Goal: Complete application form

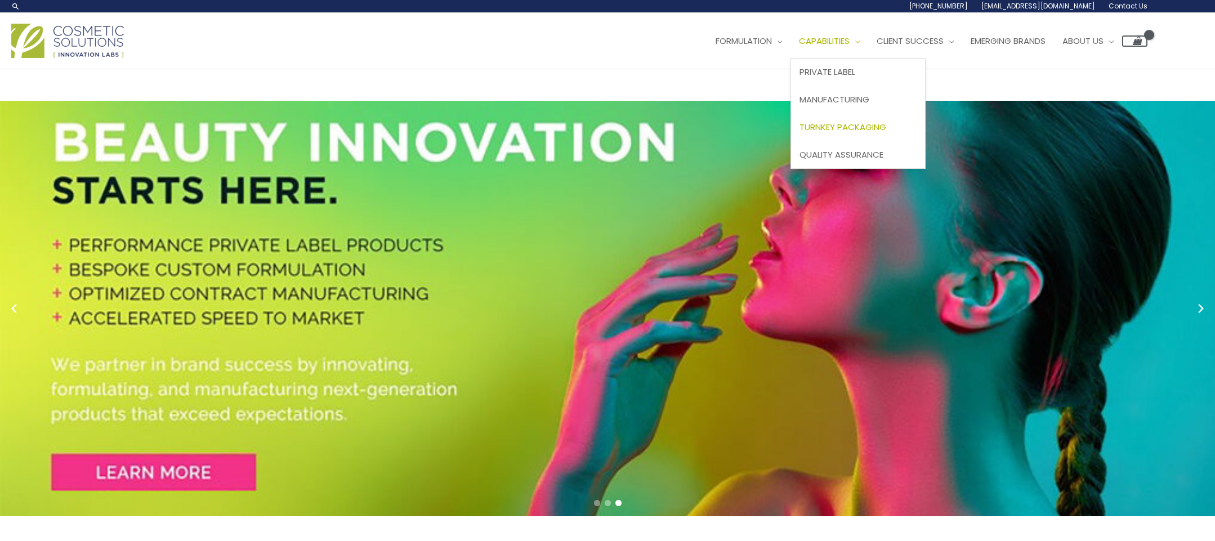
click at [800, 133] on span "Turnkey Packaging" at bounding box center [843, 127] width 87 height 12
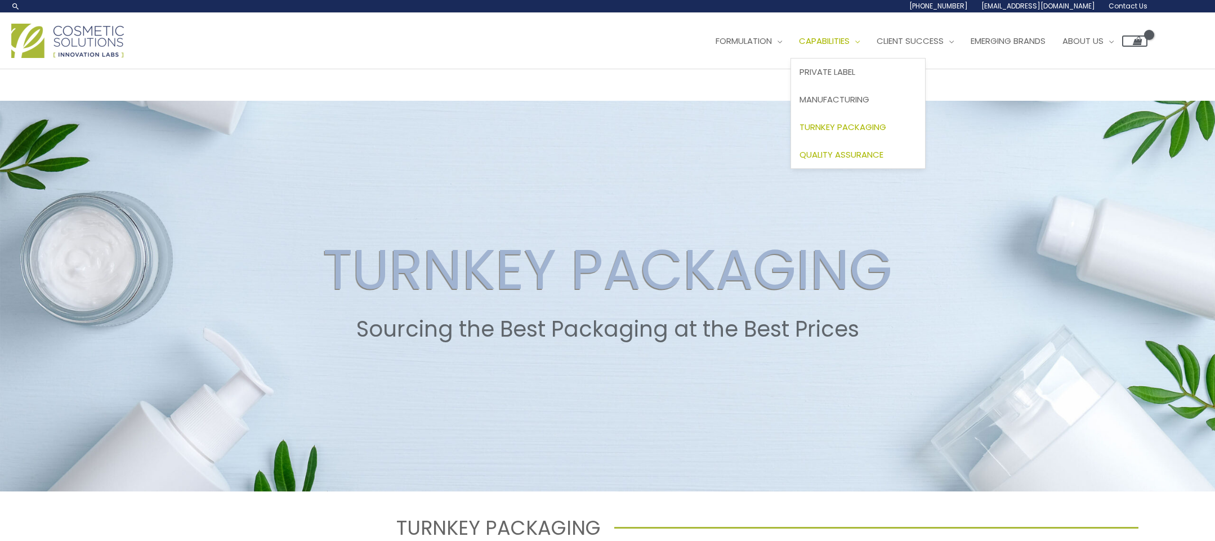
click at [791, 168] on link "Quality Assurance" at bounding box center [858, 155] width 134 height 28
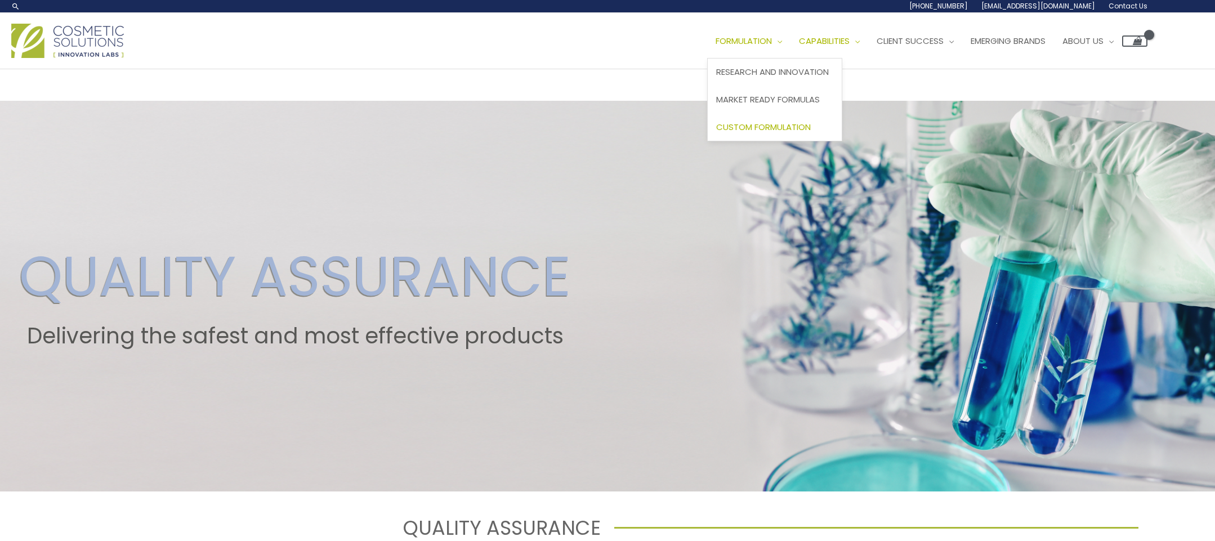
click at [716, 133] on span "Custom Formulation" at bounding box center [763, 127] width 95 height 12
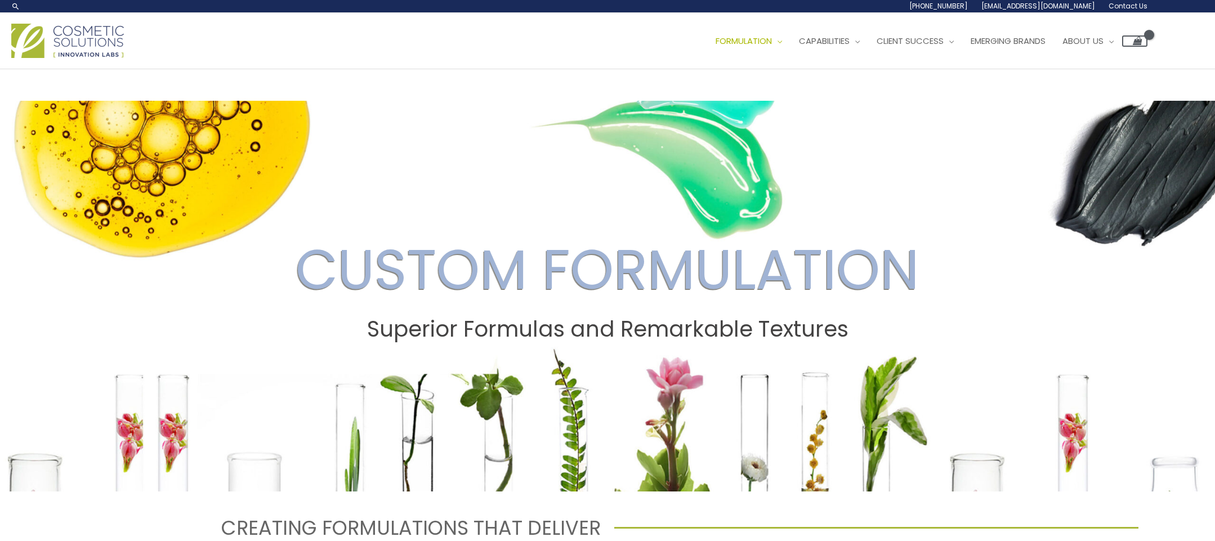
click at [0, 0] on link "[EMAIL_ADDRESS][DOMAIN_NAME]" at bounding box center [0, 0] width 0 height 0
click at [0, 0] on span "Contact Us" at bounding box center [0, 0] width 0 height 0
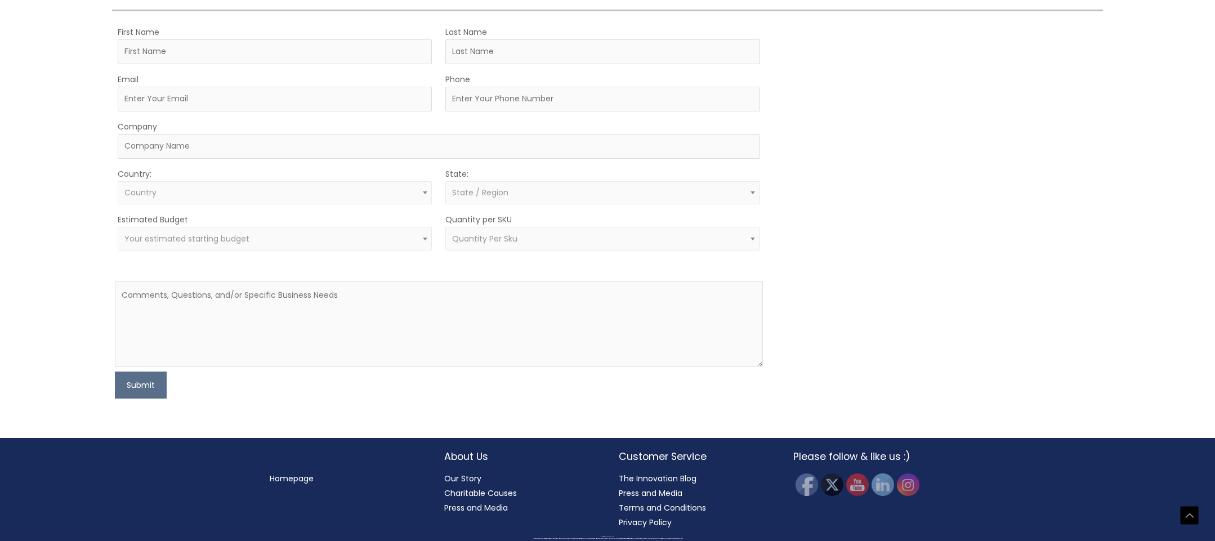
scroll to position [619, 0]
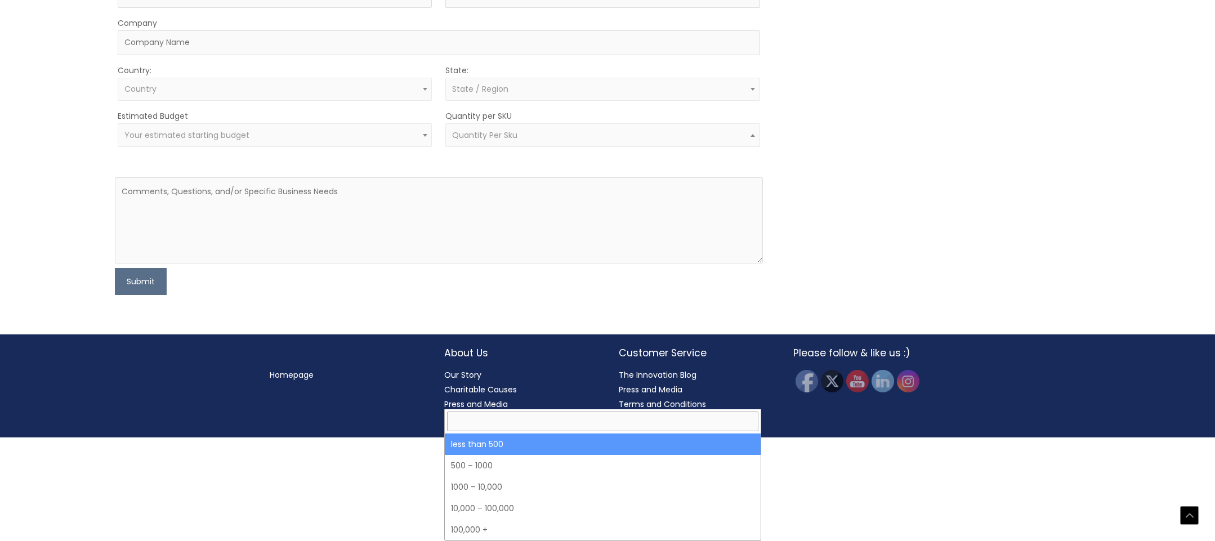
click at [716, 147] on span "Quantity Per Sku" at bounding box center [602, 135] width 314 height 24
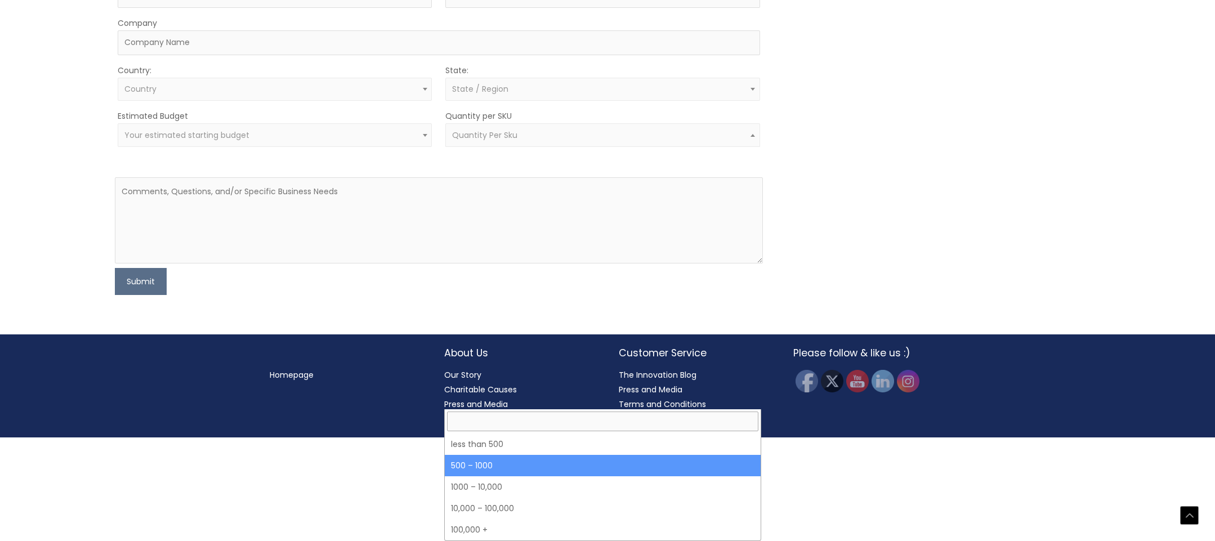
select select "8"
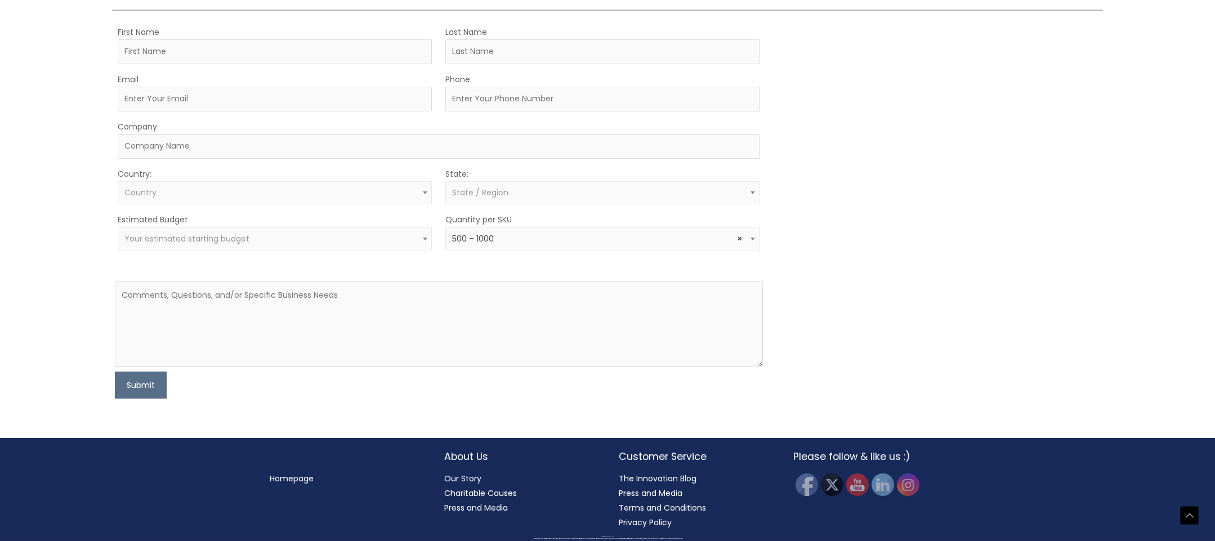
click at [906, 297] on div "MOQ TRIGGER STEP 2 TRIGGER" at bounding box center [939, 212] width 324 height 375
click at [139, 233] on span "Your estimated starting budget" at bounding box center [275, 239] width 314 height 24
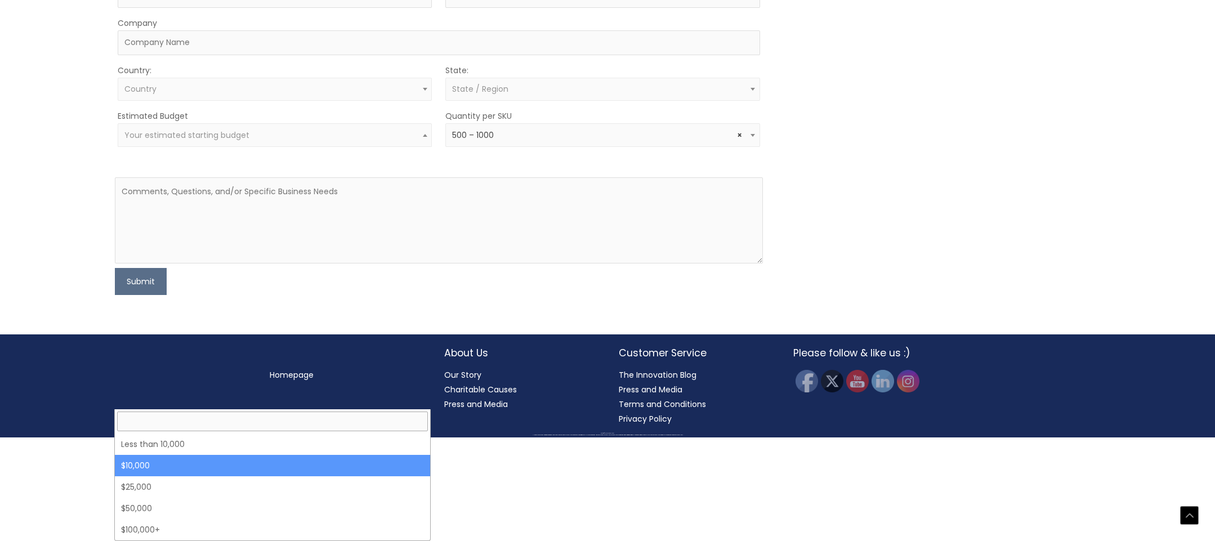
select select "10000"
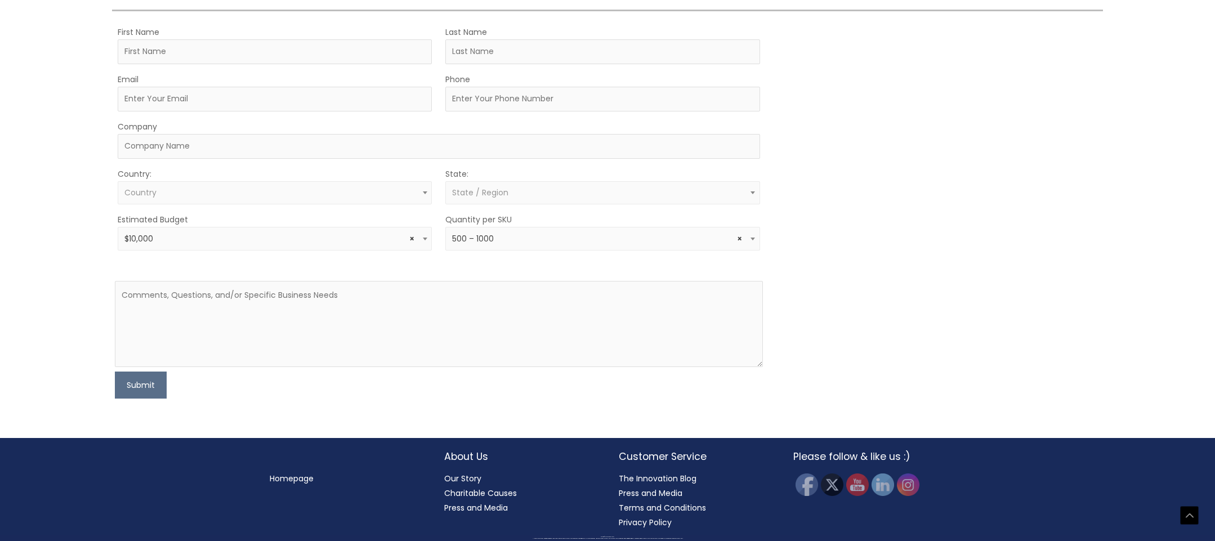
click at [226, 266] on form "First Name Last Name Email Phone Company Country: Select country United States …" at bounding box center [439, 212] width 648 height 375
click at [231, 257] on form "First Name Last Name Email Phone Company Country: Select country United States …" at bounding box center [439, 212] width 648 height 375
click at [234, 247] on span "× $10,000" at bounding box center [275, 239] width 314 height 24
click at [83, 264] on div "Let’s Innovate Together office: 561.226.8600 toll-free: 888.883.0540 fax: 561.2…" at bounding box center [607, 75] width 1215 height 726
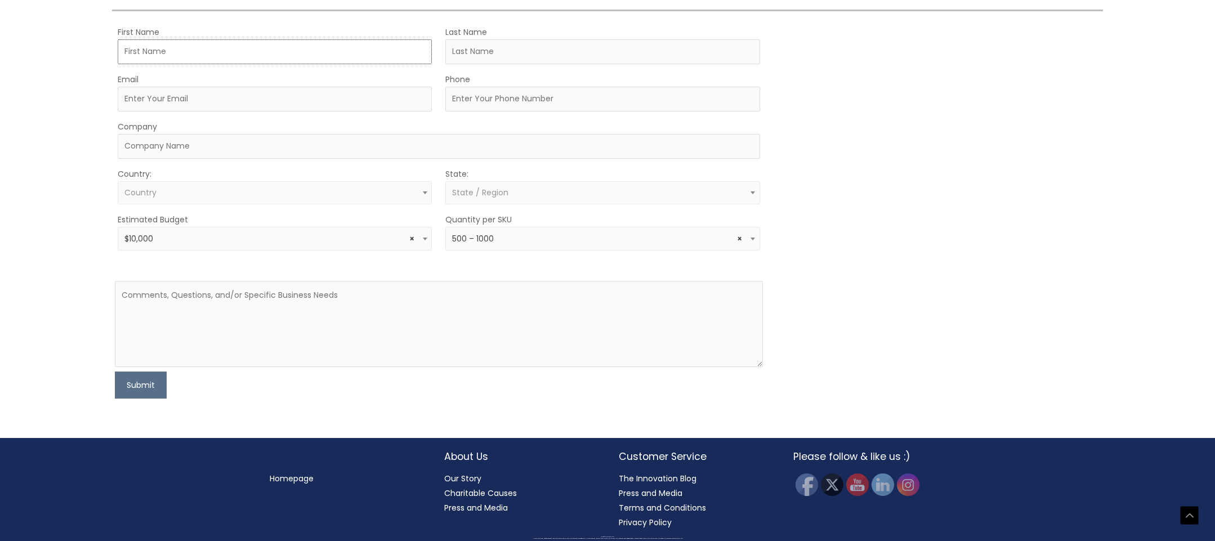
click at [137, 64] on input "First Name" at bounding box center [275, 51] width 314 height 25
type input "Chloe"
type input "Shin"
type input "info@serenenadi.com"
type input "4085964841"
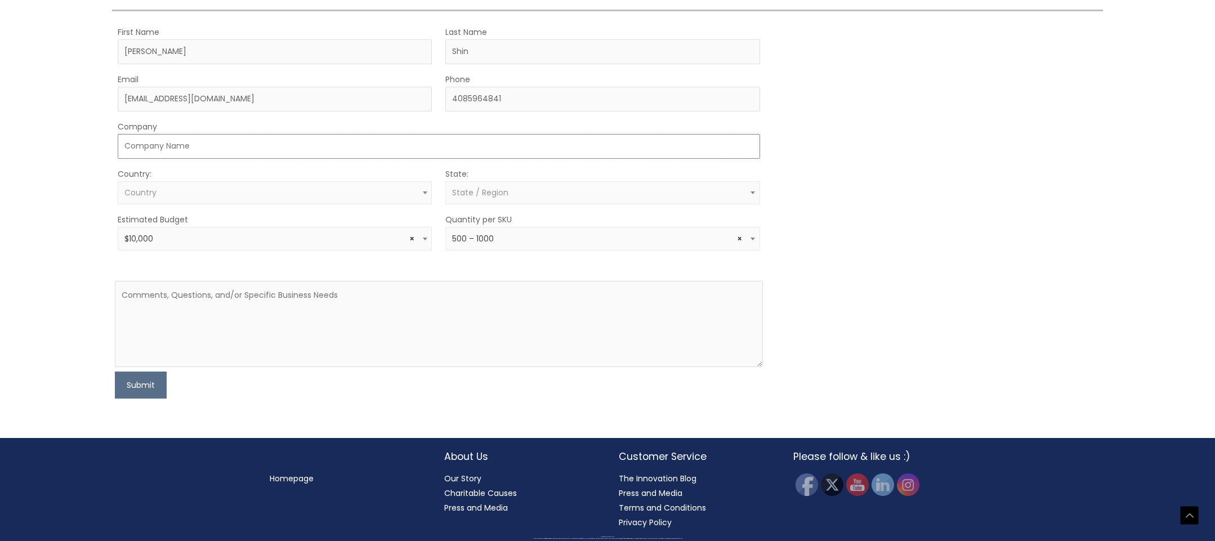
type input "Serene Nadi"
select select "United States"
select select "California"
click at [193, 340] on textarea at bounding box center [439, 324] width 648 height 86
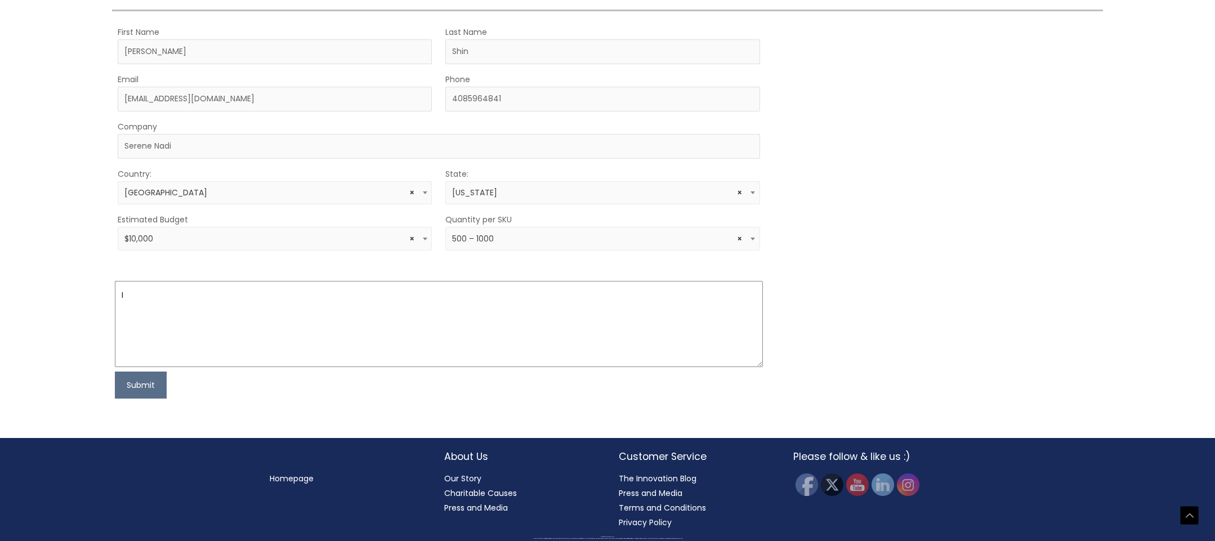
type textarea "I"
click at [300, 322] on textarea at bounding box center [439, 324] width 648 height 86
paste textarea "Hello, We're looking forward to our meeting to discuss the development of a new…"
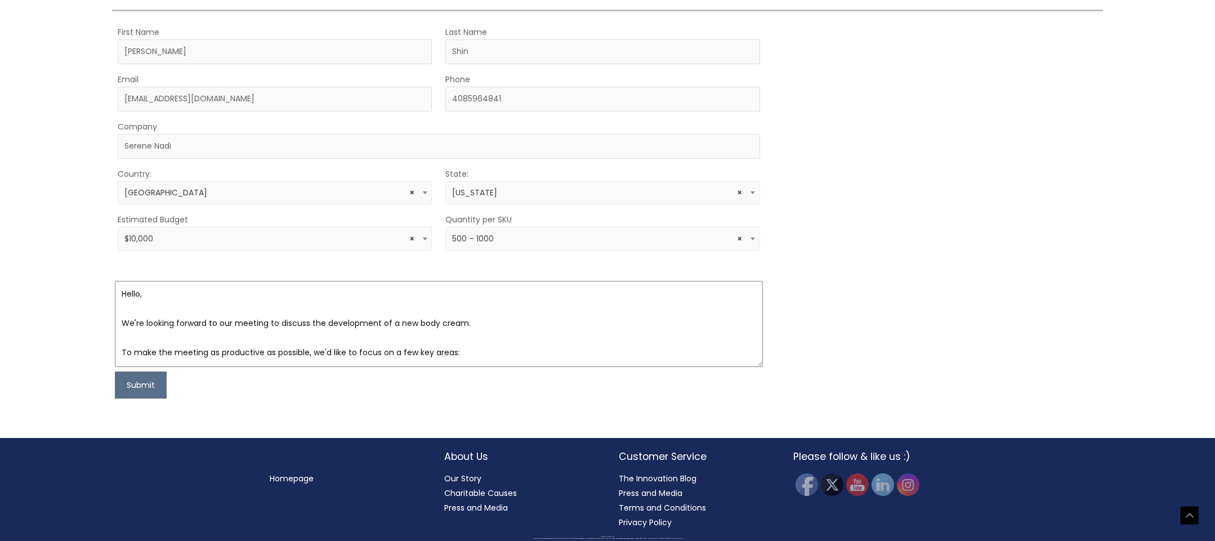
scroll to position [0, 0]
click at [145, 320] on textarea "Hello, We're looking forward to our meeting to discuss the development of a new…" at bounding box center [439, 324] width 648 height 86
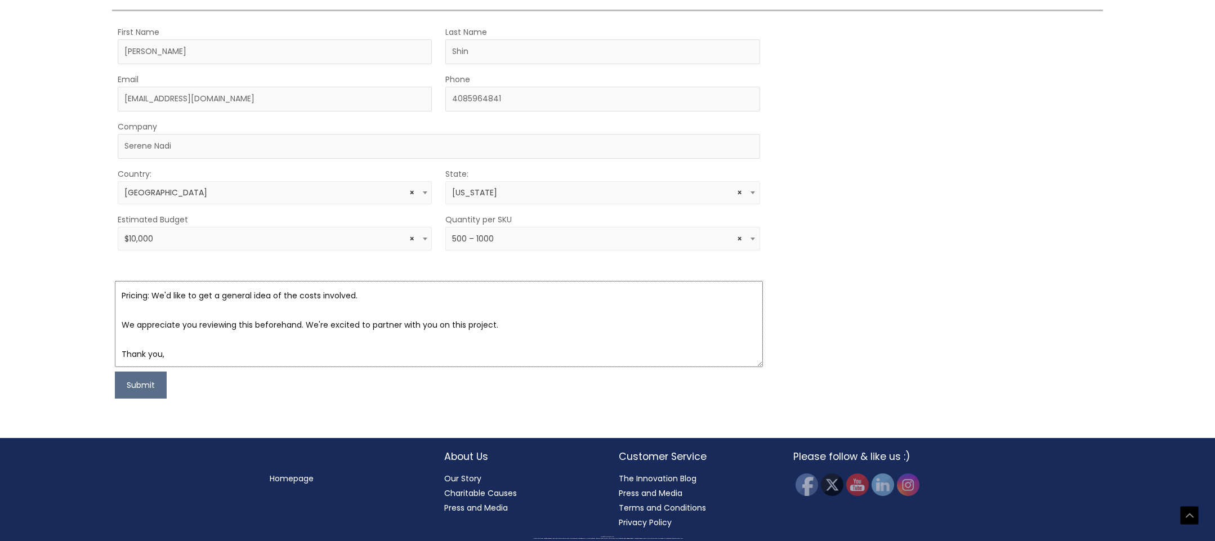
scroll to position [176, 0]
type textarea "Hello, This is Chloe from Serene Nadi. We're looking forward to our meeting to …"
click at [140, 399] on button "Submit" at bounding box center [141, 385] width 52 height 27
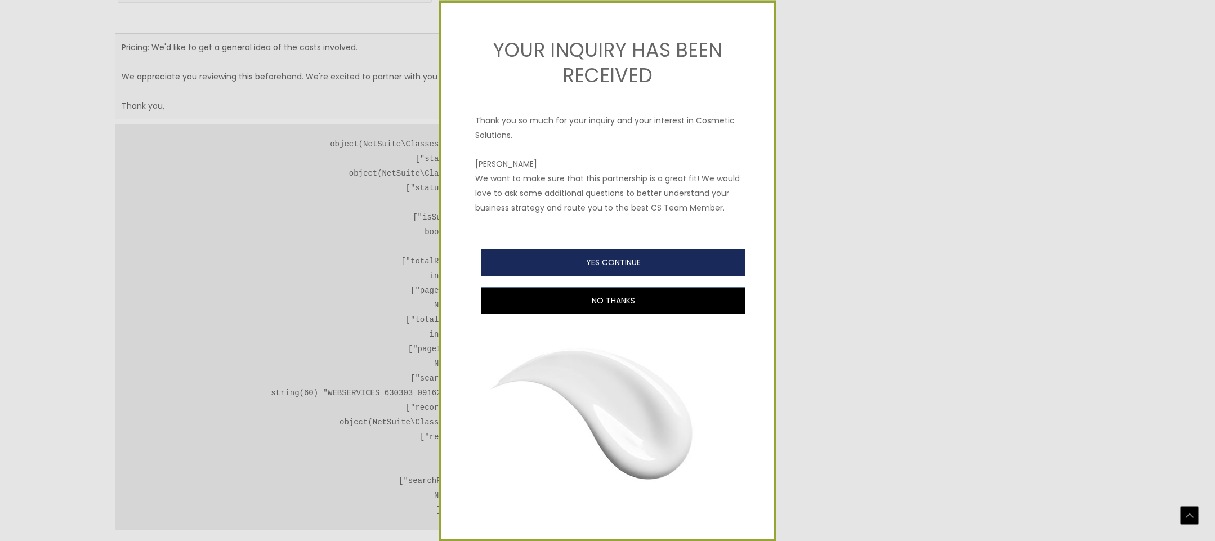
click at [670, 276] on button "YES CONTINUE" at bounding box center [613, 262] width 265 height 27
click at [596, 276] on button "YES CONTINUE" at bounding box center [613, 262] width 265 height 27
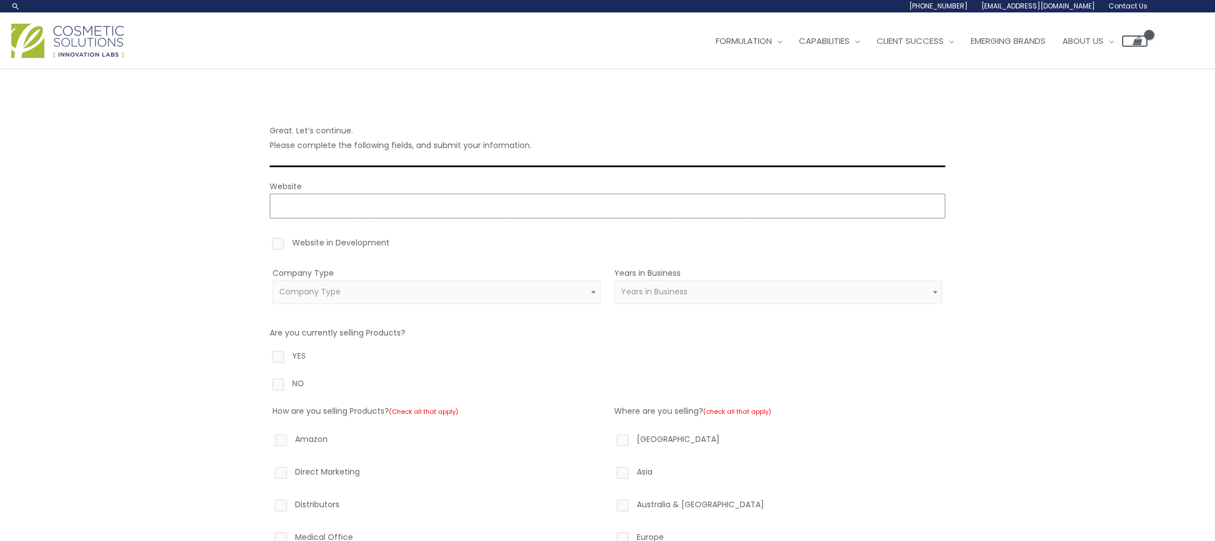
click at [384, 211] on input "Website" at bounding box center [608, 206] width 676 height 25
type input "https://serenenadi.com"
click at [357, 301] on span "Company Type" at bounding box center [437, 292] width 328 height 24
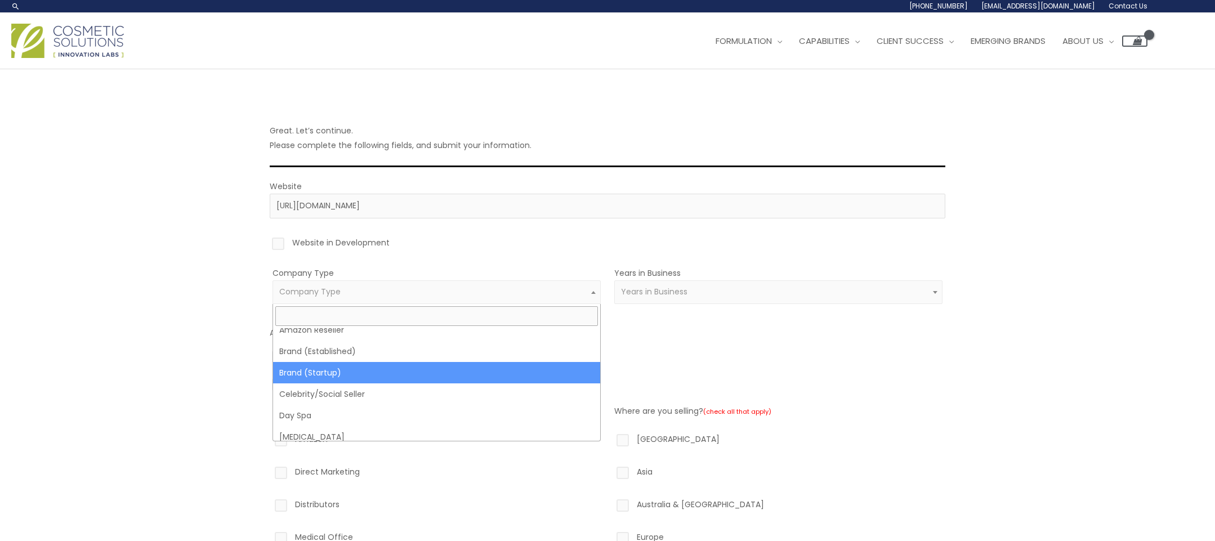
scroll to position [19, 0]
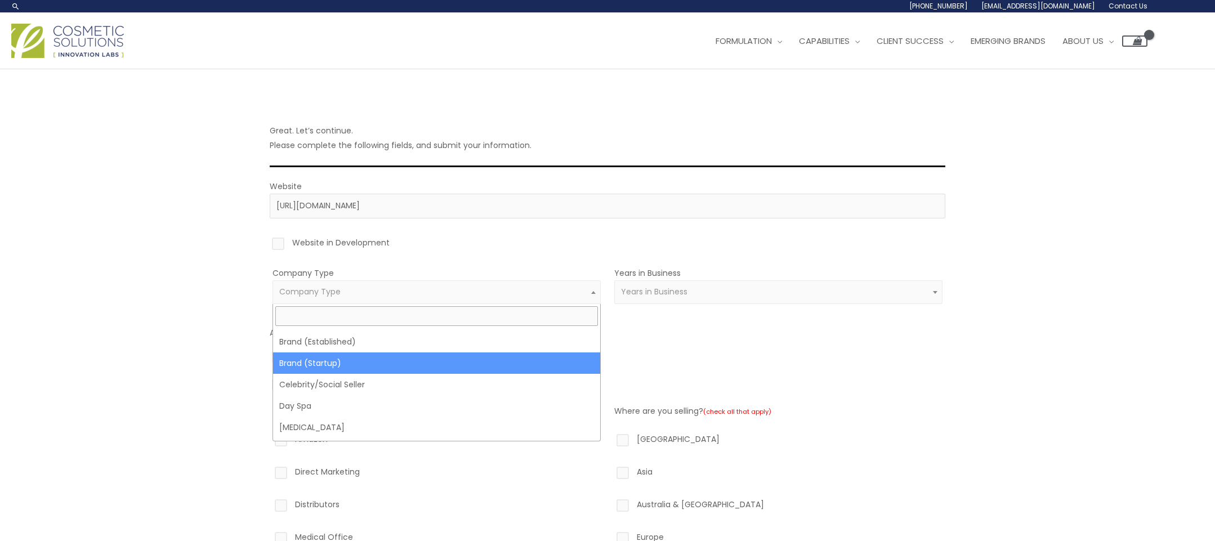
select select "39"
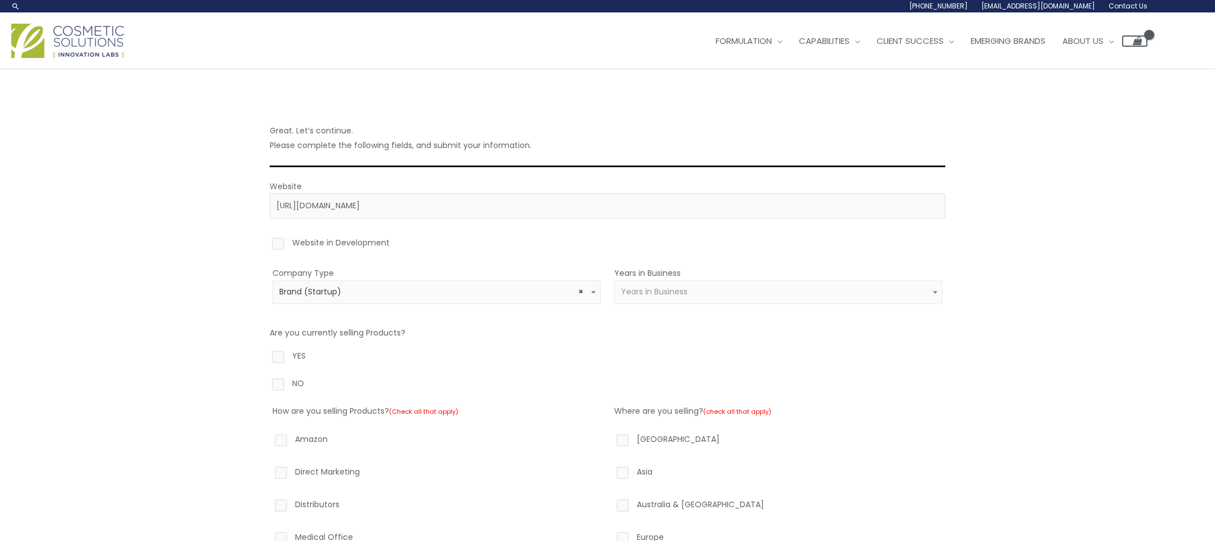
click at [680, 291] on span "Years in Business" at bounding box center [654, 291] width 66 height 11
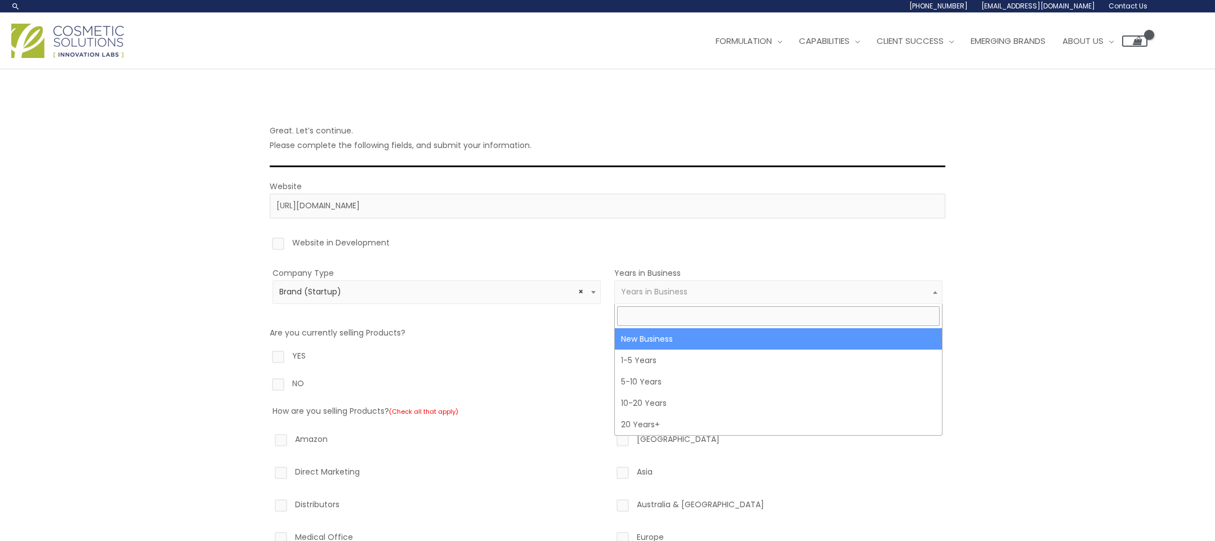
select select "1"
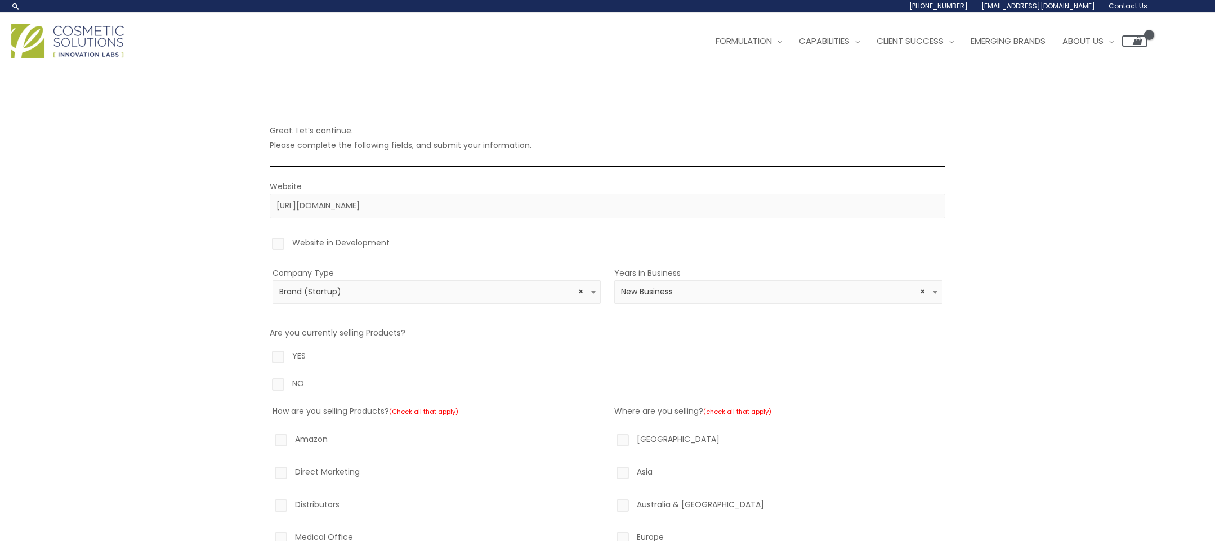
click at [275, 382] on label "NO" at bounding box center [608, 385] width 676 height 19
click at [266, 382] on input "NO" at bounding box center [261, 379] width 7 height 7
radio input "true"
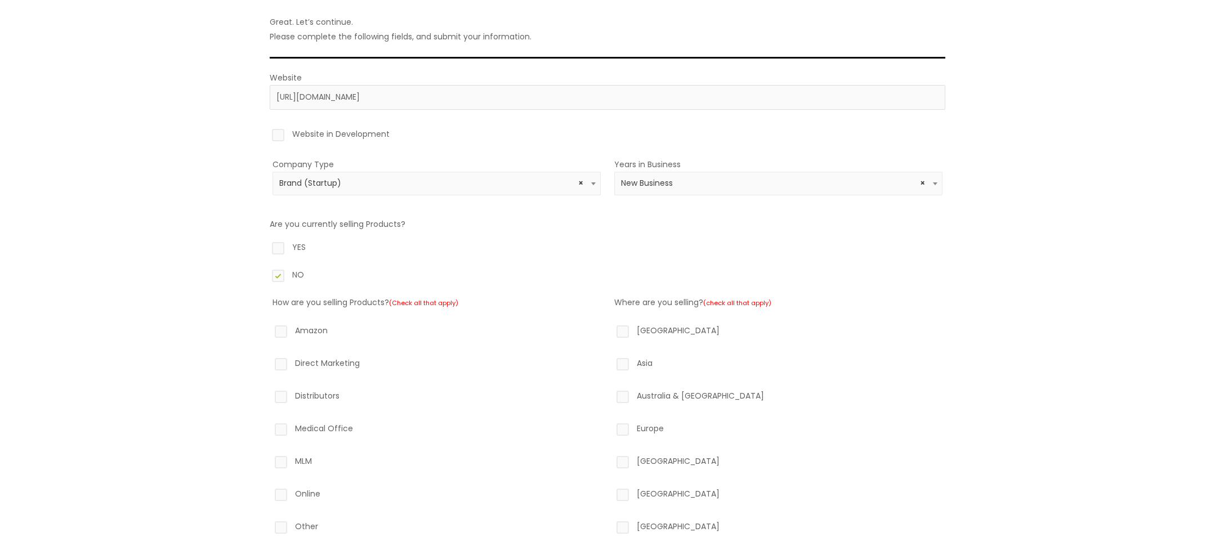
scroll to position [118, 0]
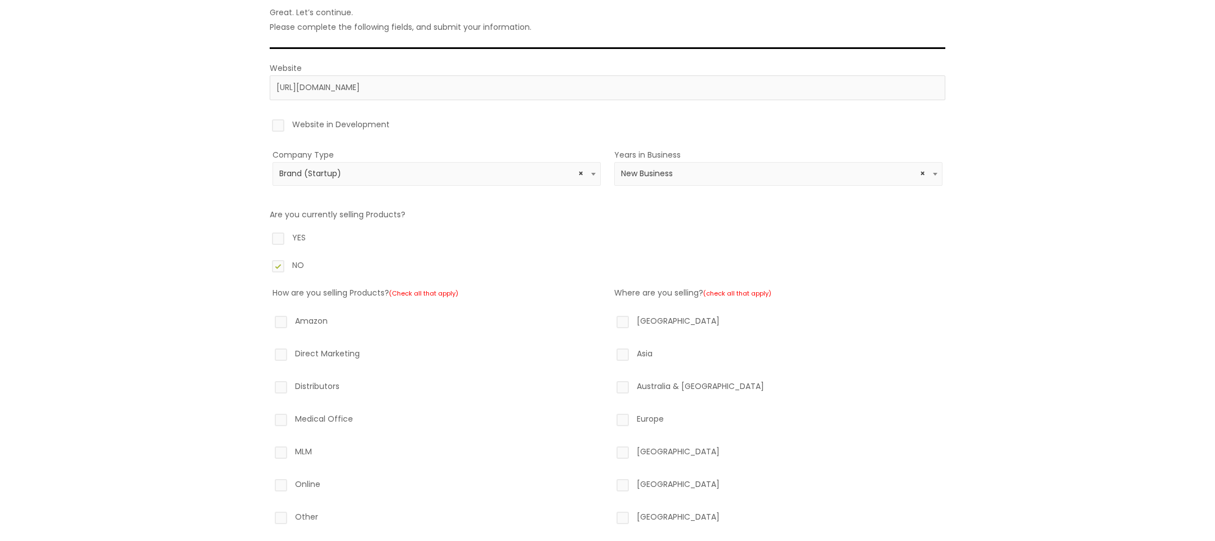
click at [627, 319] on label "North America" at bounding box center [778, 323] width 328 height 19
click at [610, 319] on input "North America" at bounding box center [606, 317] width 7 height 7
checkbox input "true"
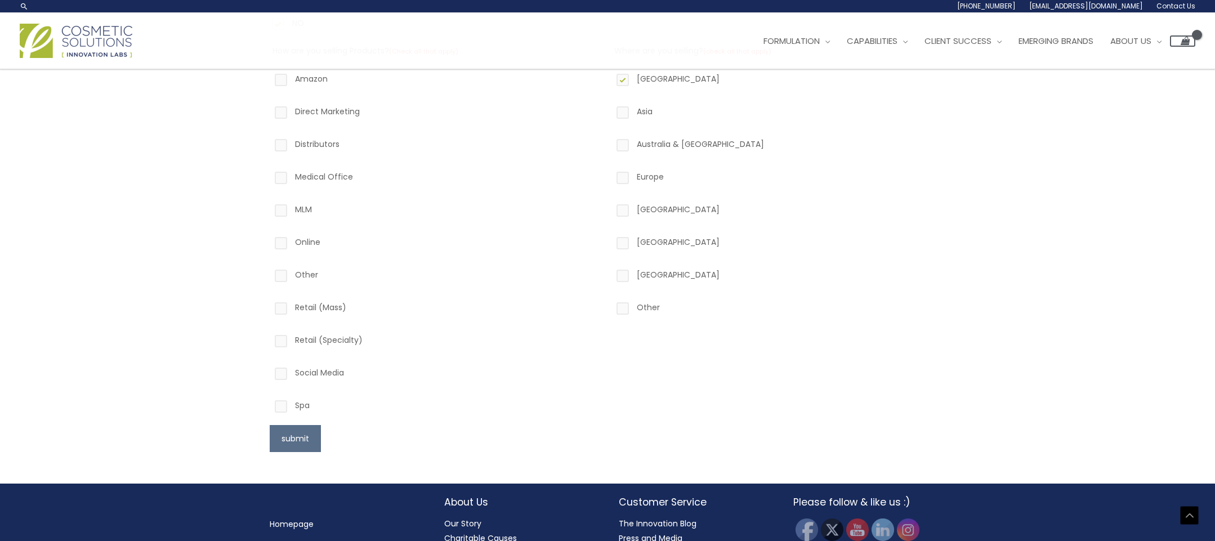
scroll to position [280, 0]
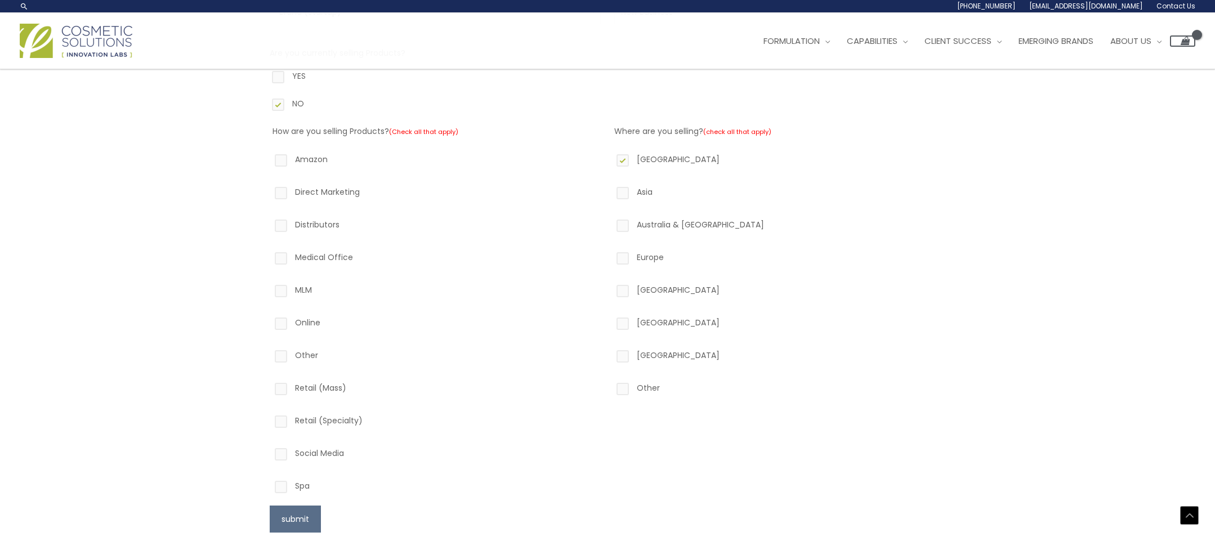
click at [626, 192] on label "Asia" at bounding box center [778, 194] width 328 height 19
click at [610, 192] on input "Asia" at bounding box center [606, 188] width 7 height 7
checkbox input "true"
click at [295, 514] on button "submit" at bounding box center [295, 519] width 51 height 27
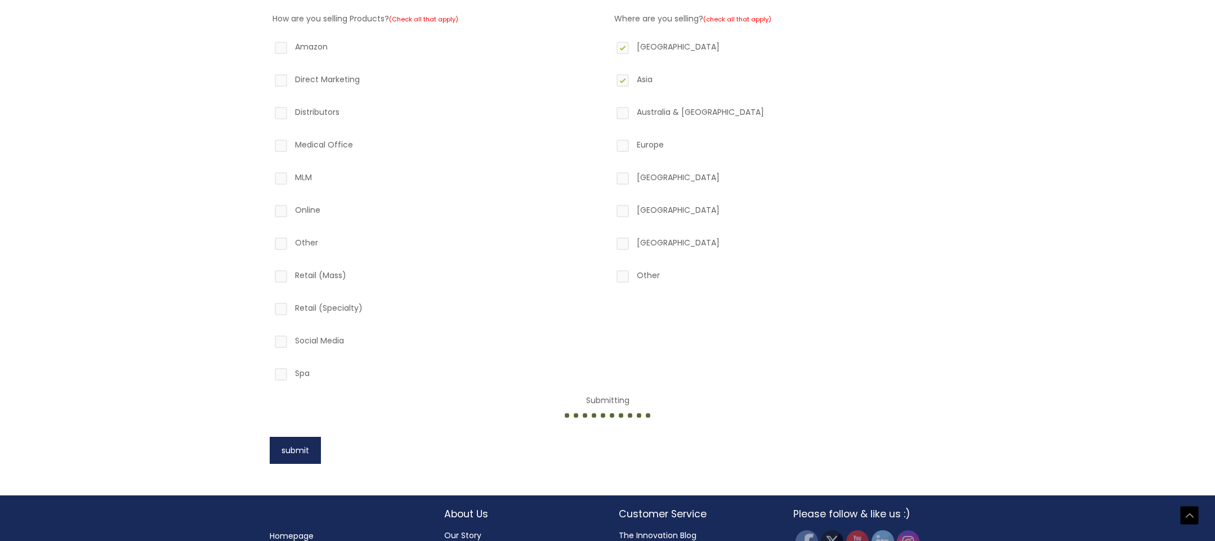
scroll to position [449, 0]
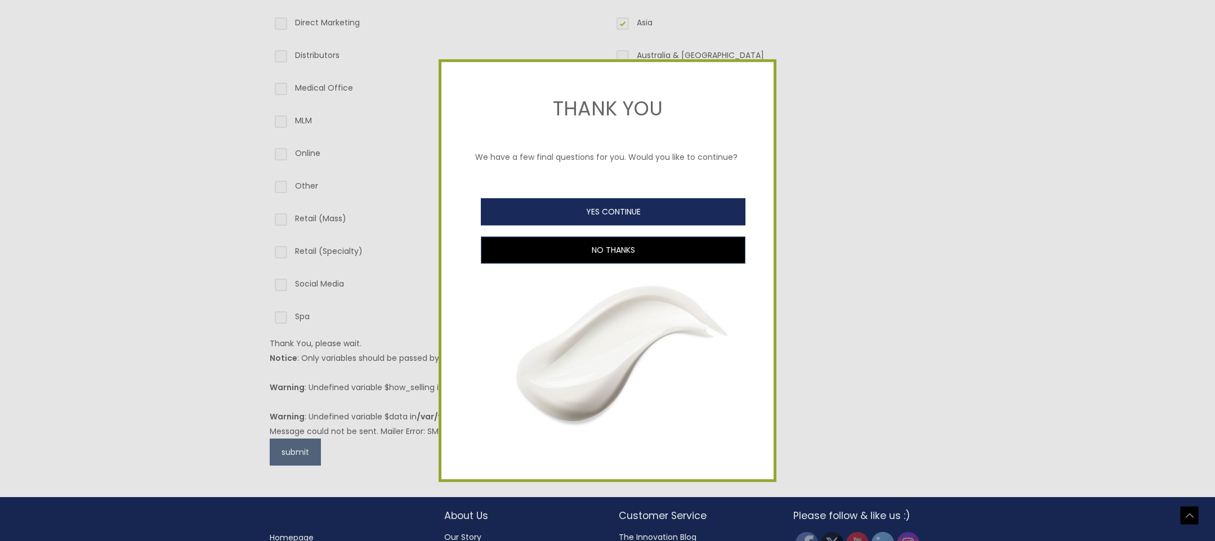
click at [665, 213] on button "YES CONTINUE" at bounding box center [613, 211] width 265 height 27
click at [626, 212] on button "YES CONTINUE" at bounding box center [613, 211] width 265 height 27
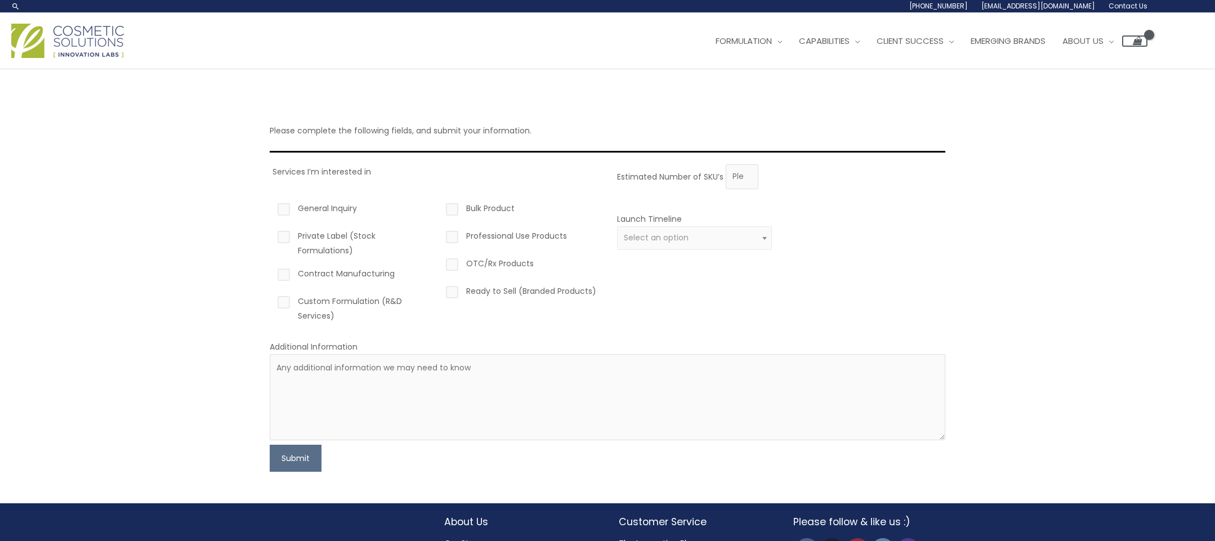
click at [452, 212] on label "Bulk Product" at bounding box center [521, 210] width 155 height 19
click at [440, 208] on input "Bulk Product" at bounding box center [436, 204] width 7 height 7
checkbox input "true"
click at [280, 278] on label "Contract Manufacturing" at bounding box center [352, 275] width 155 height 19
click at [271, 274] on input "Contract Manufacturing" at bounding box center [267, 269] width 7 height 7
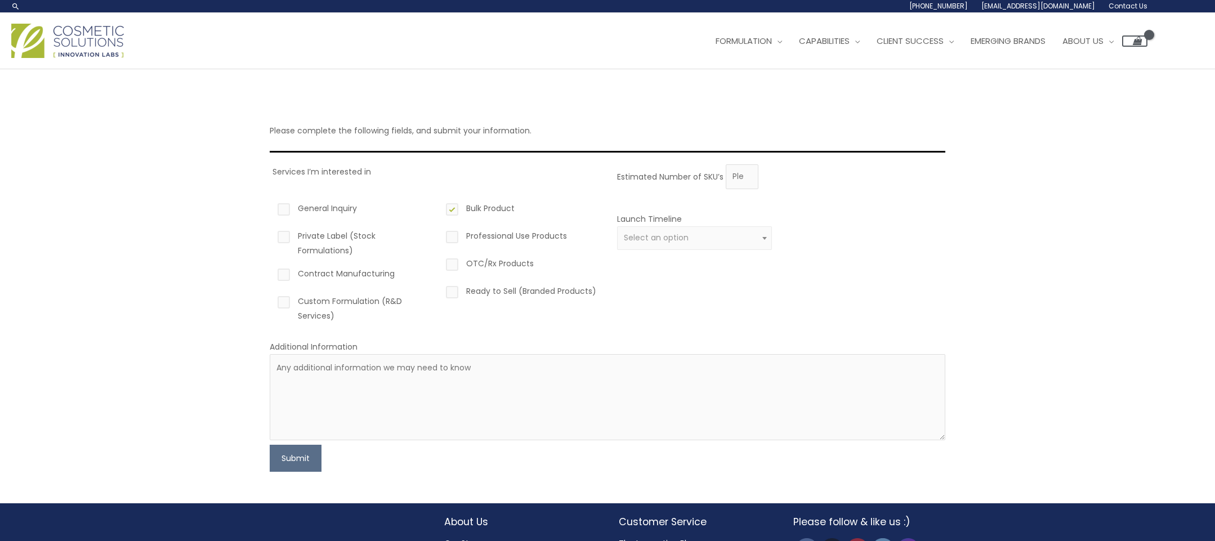
checkbox input "true"
click at [284, 302] on label "Custom Formulation (R&D Services)" at bounding box center [352, 308] width 155 height 29
click at [271, 301] on input "Custom Formulation (R&D Services)" at bounding box center [267, 297] width 7 height 7
checkbox input "true"
click at [340, 408] on textarea at bounding box center [608, 397] width 676 height 86
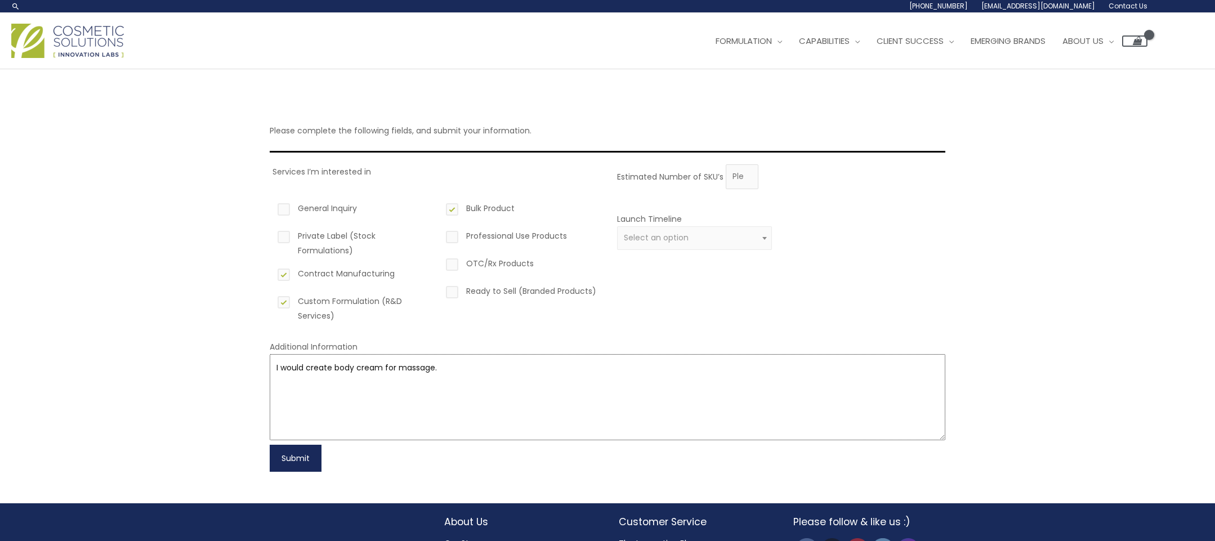
type textarea "I would create body cream for massage."
click at [292, 456] on button "Submit" at bounding box center [296, 458] width 52 height 27
type input "1"
click at [746, 171] on input "1" at bounding box center [742, 176] width 33 height 25
click at [292, 458] on button "Submit" at bounding box center [296, 458] width 52 height 27
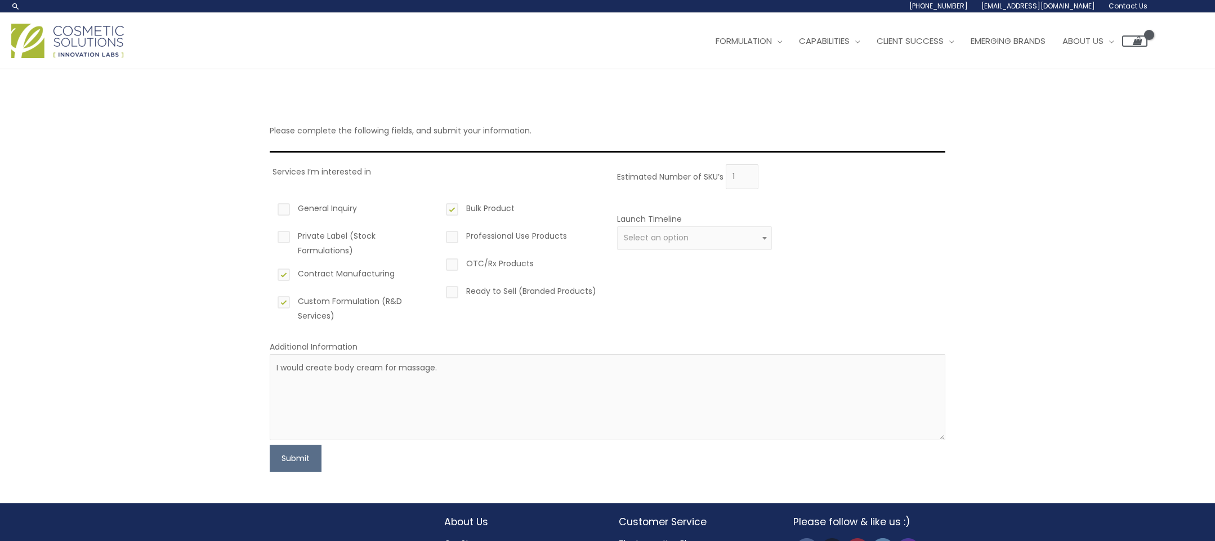
click at [710, 235] on span "Select an option" at bounding box center [695, 238] width 142 height 11
select select "2"
click at [280, 467] on button "Submit" at bounding box center [296, 458] width 52 height 27
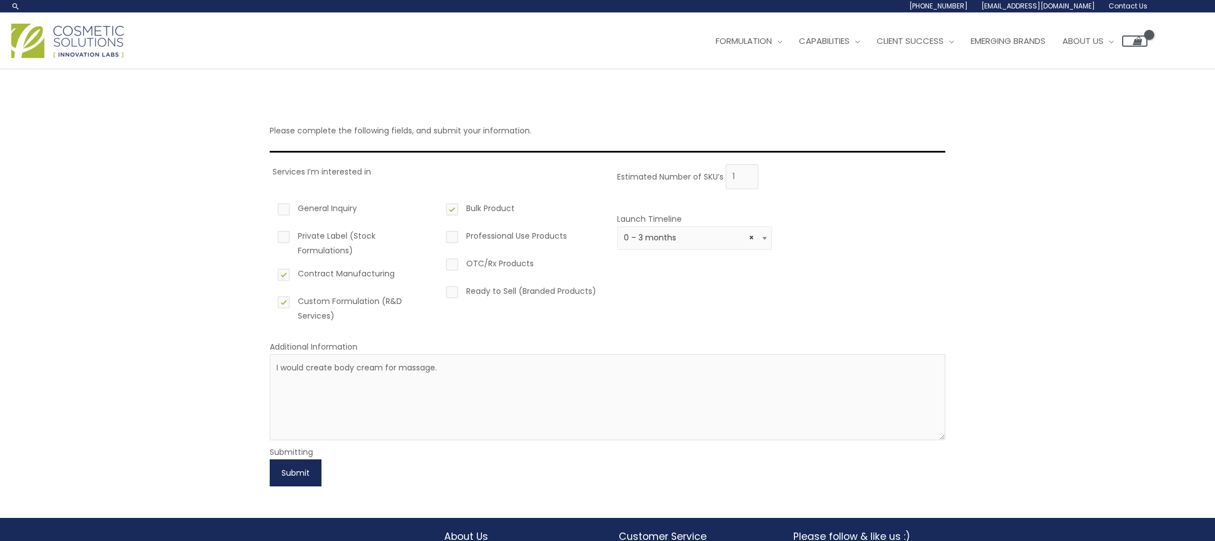
click at [307, 472] on button "Submit" at bounding box center [296, 473] width 52 height 27
click at [306, 475] on button "Submit" at bounding box center [296, 473] width 52 height 27
click at [465, 363] on textarea "I would create body cream for massage." at bounding box center [608, 397] width 676 height 86
click at [288, 474] on button "Submit" at bounding box center [296, 473] width 52 height 27
click at [652, 282] on div "Estimated Number of SKU’s 1 Launch Timeline 0 – 3 months 4 – 12 months Greater …" at bounding box center [778, 247] width 328 height 167
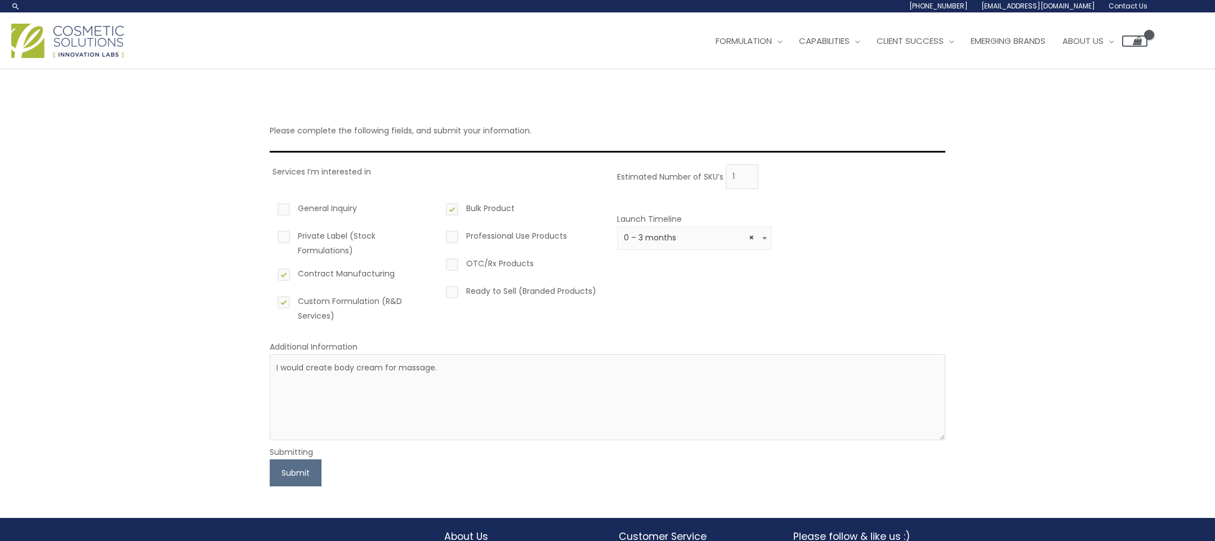
click at [288, 210] on label "General Inquiry" at bounding box center [352, 210] width 155 height 19
click at [271, 208] on input "General Inquiry" at bounding box center [267, 204] width 7 height 7
checkbox input "true"
click at [285, 479] on button "Submit" at bounding box center [296, 473] width 52 height 27
click at [311, 474] on button "Submit" at bounding box center [296, 473] width 52 height 27
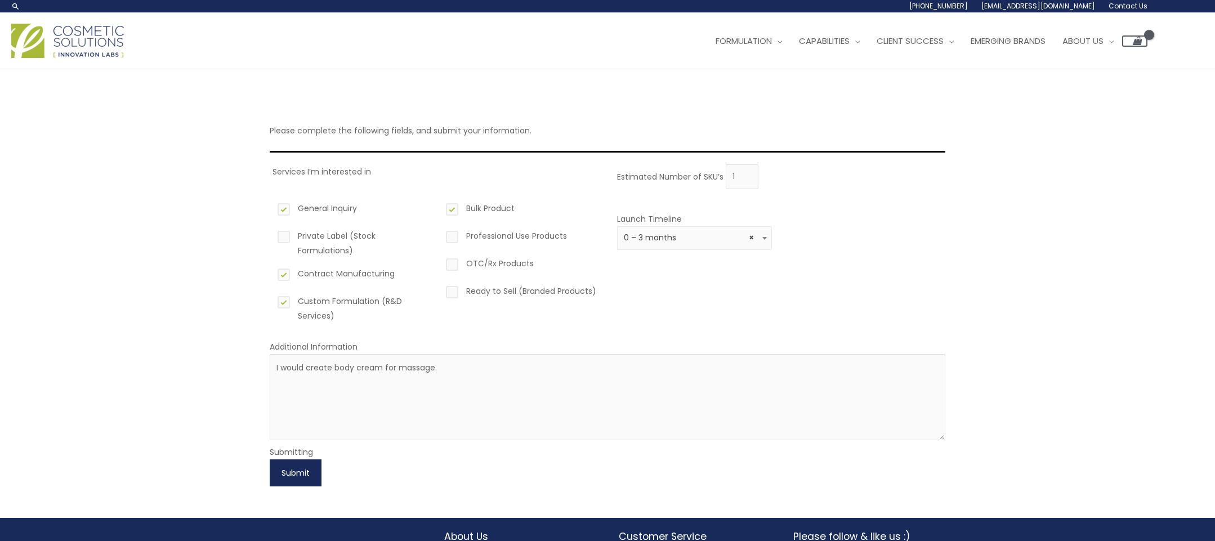
click at [287, 473] on button "Submit" at bounding box center [296, 473] width 52 height 27
click at [296, 478] on button "Submit" at bounding box center [296, 473] width 52 height 27
click at [91, 30] on img at bounding box center [67, 41] width 113 height 34
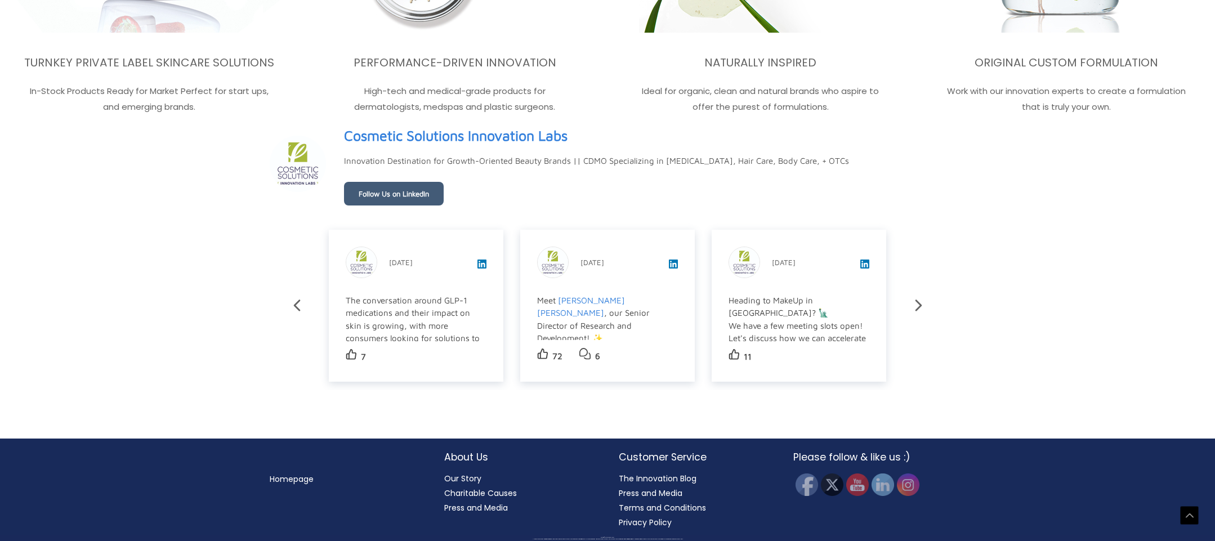
scroll to position [2348, 0]
click at [912, 484] on img at bounding box center [908, 484] width 25 height 25
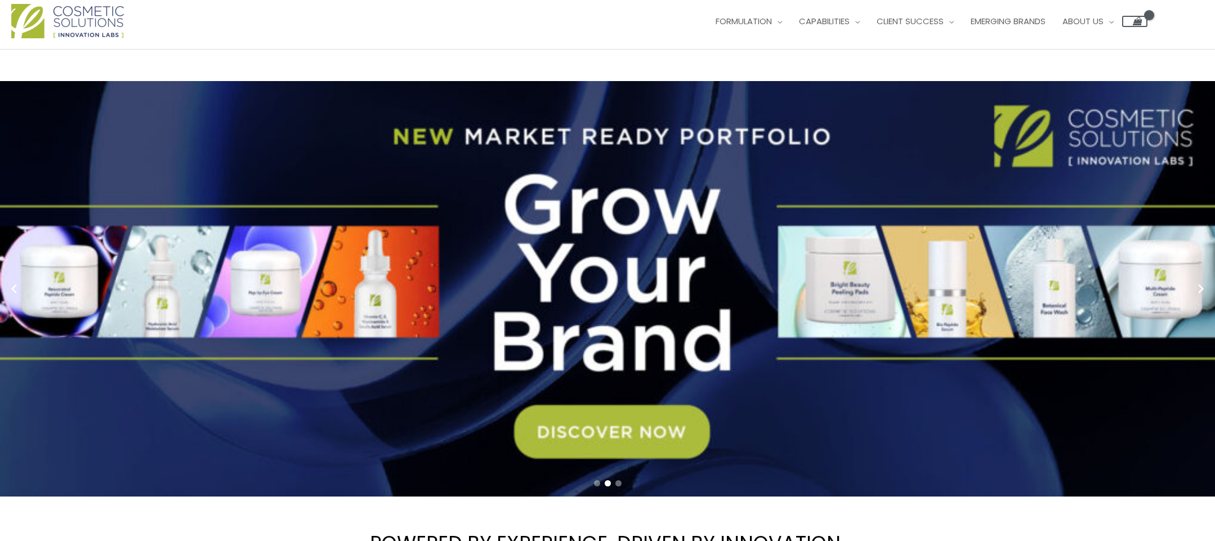
scroll to position [0, 0]
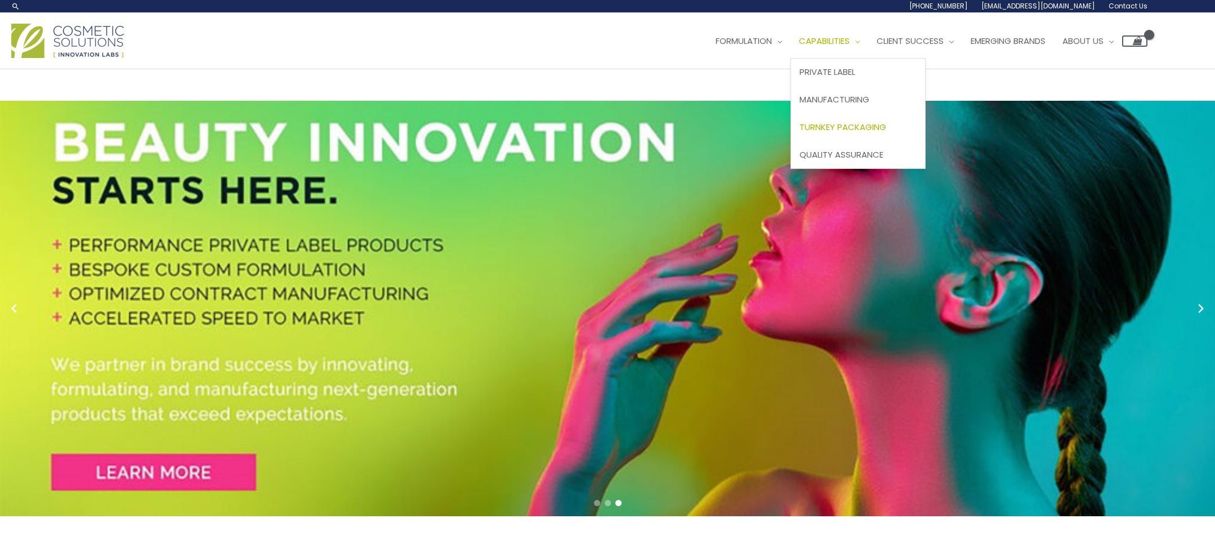
click at [800, 133] on span "Turnkey Packaging" at bounding box center [843, 127] width 87 height 12
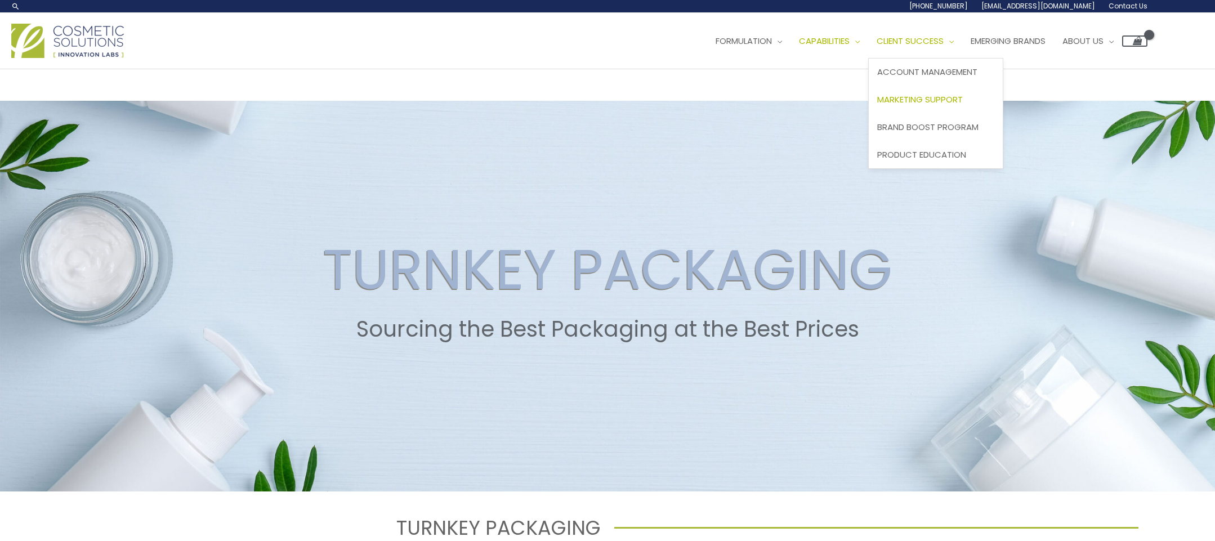
click at [877, 105] on span "Marketing Support" at bounding box center [920, 99] width 86 height 12
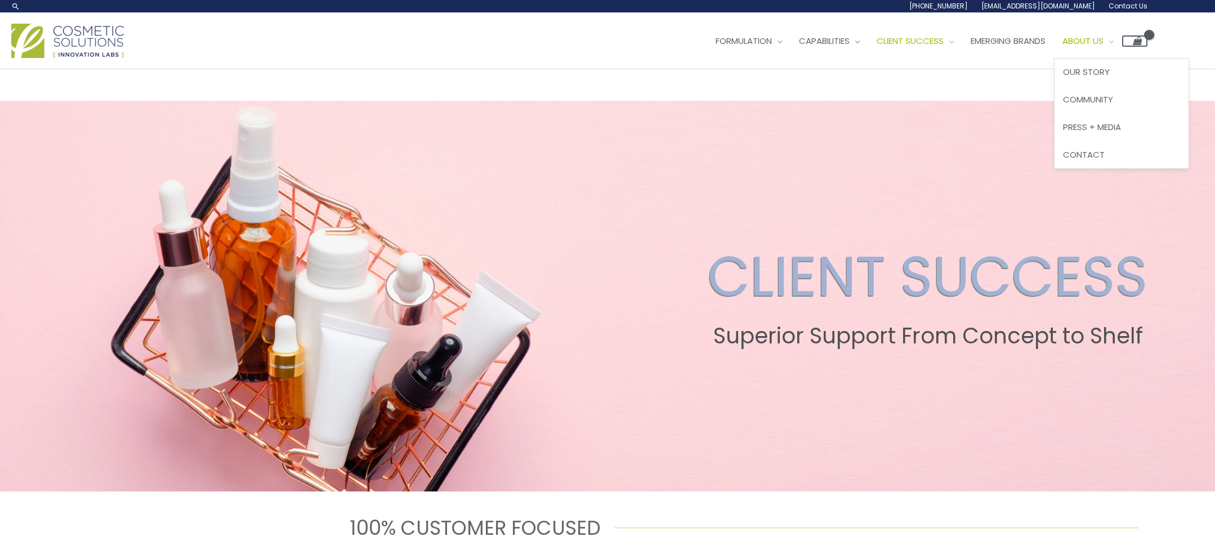
click at [1063, 47] on span "About Us" at bounding box center [1083, 41] width 41 height 12
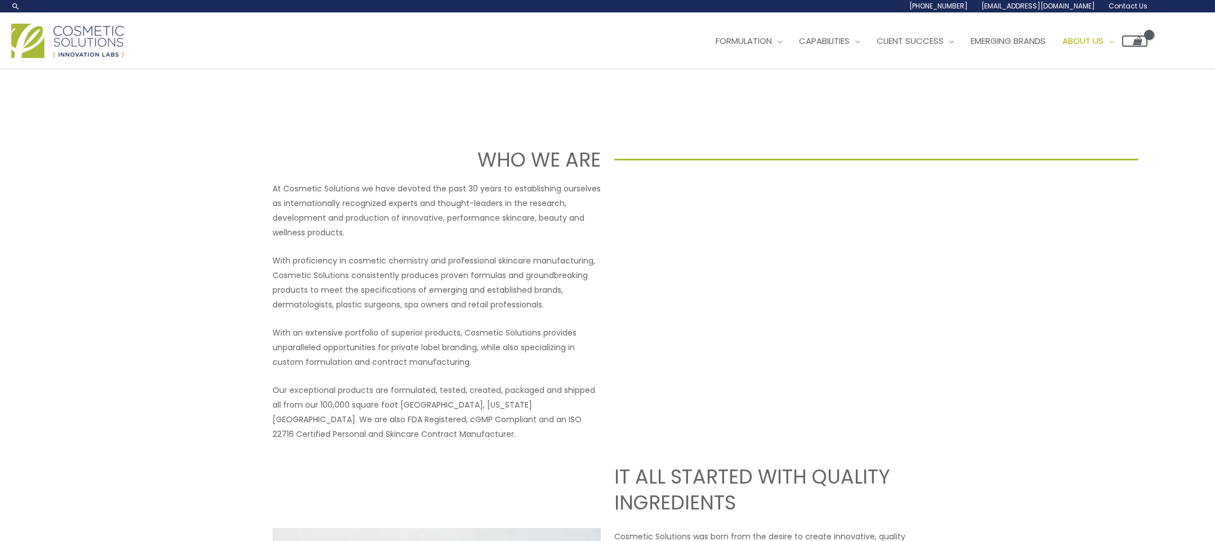
drag, startPoint x: 1167, startPoint y: 108, endPoint x: 1020, endPoint y: 105, distance: 147.0
click at [1020, 61] on div "Main Menu Formulation Menu Toggle Research and Innovation Market Ready Formulas…" at bounding box center [607, 41] width 1215 height 40
click at [0, 0] on link "[EMAIL_ADDRESS][DOMAIN_NAME]" at bounding box center [0, 0] width 0 height 0
click at [0, 0] on li "Contact Us" at bounding box center [0, 0] width 0 height 0
drag, startPoint x: 1152, startPoint y: 108, endPoint x: 1143, endPoint y: 108, distance: 9.0
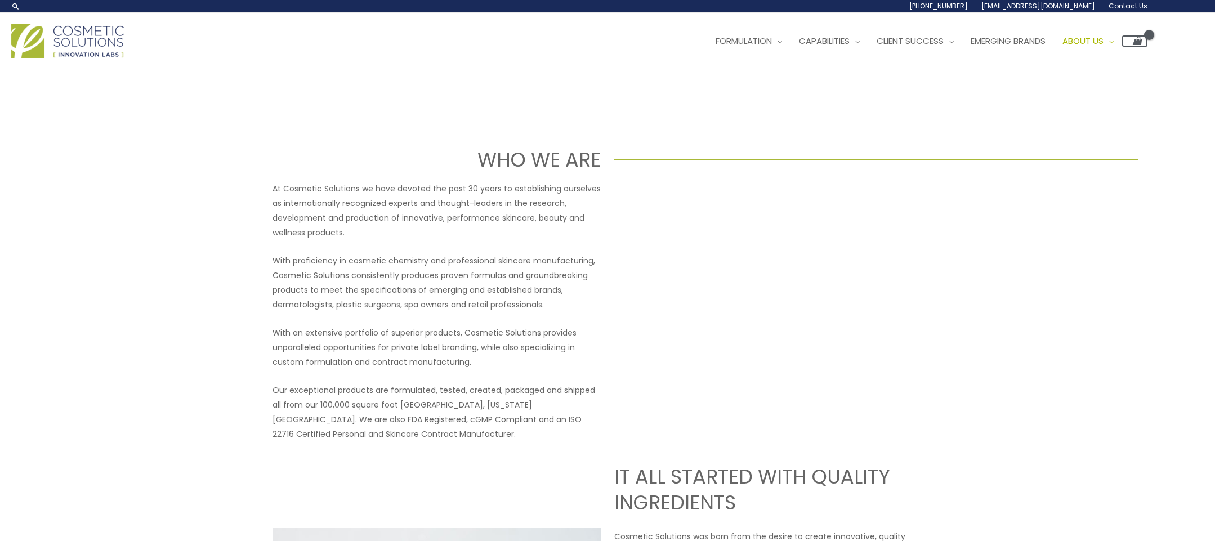
click at [1143, 61] on div "Main Menu Formulation Menu Toggle Research and Innovation Market Ready Formulas…" at bounding box center [607, 41] width 1215 height 40
click at [0, 0] on link "[EMAIL_ADDRESS][DOMAIN_NAME]" at bounding box center [0, 0] width 0 height 0
click at [0, 0] on span "Contact Us" at bounding box center [0, 0] width 0 height 0
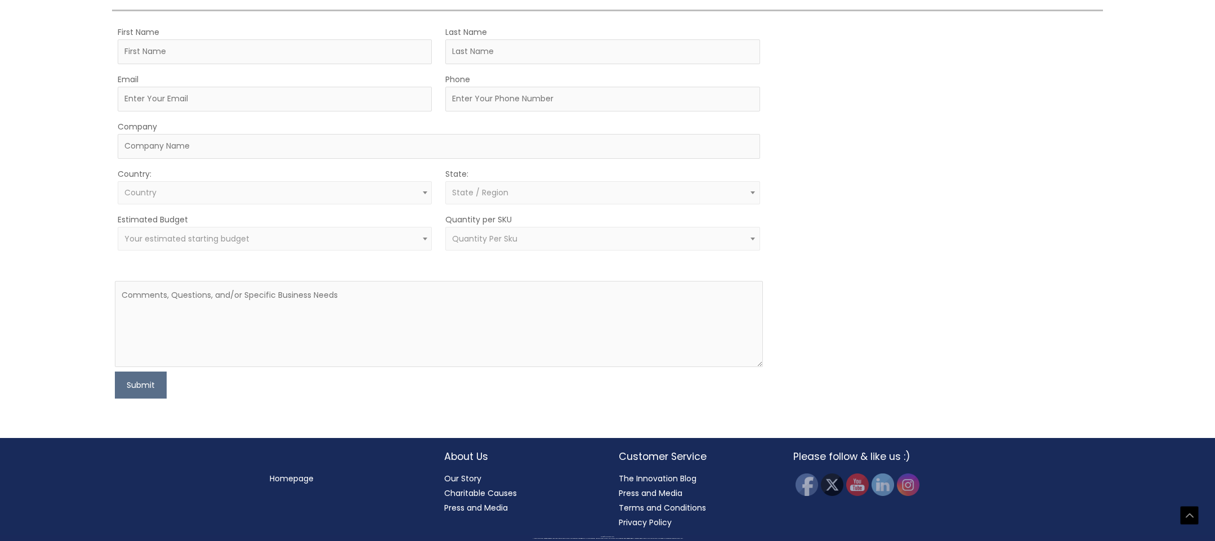
scroll to position [505, 0]
click at [684, 244] on span "Quantity Per Sku" at bounding box center [602, 239] width 301 height 11
click at [868, 350] on div "MOQ TRIGGER STEP 2 TRIGGER" at bounding box center [939, 212] width 324 height 375
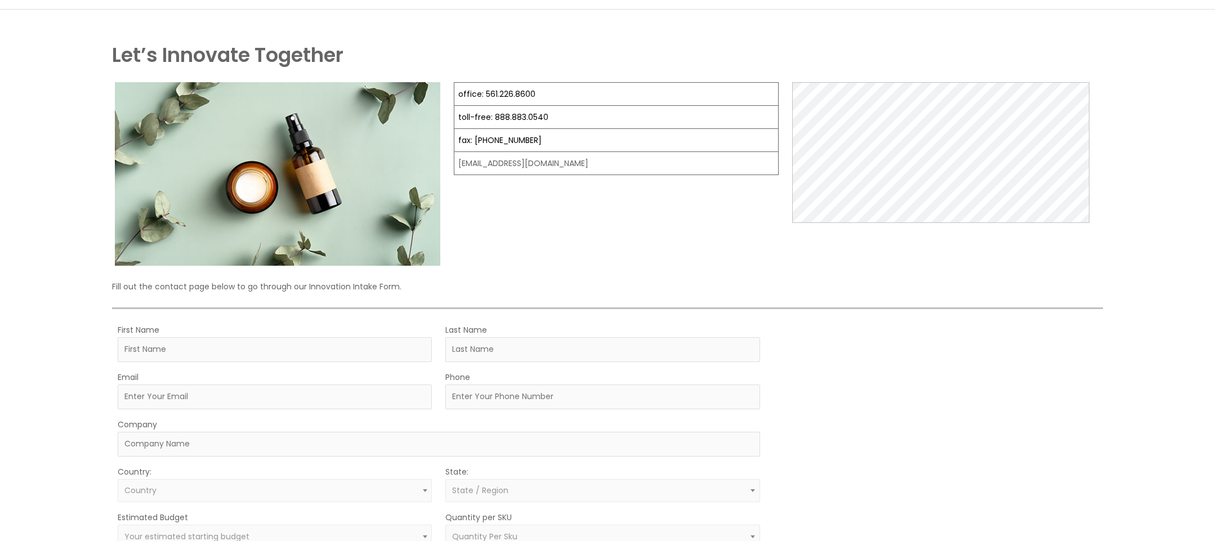
scroll to position [0, 0]
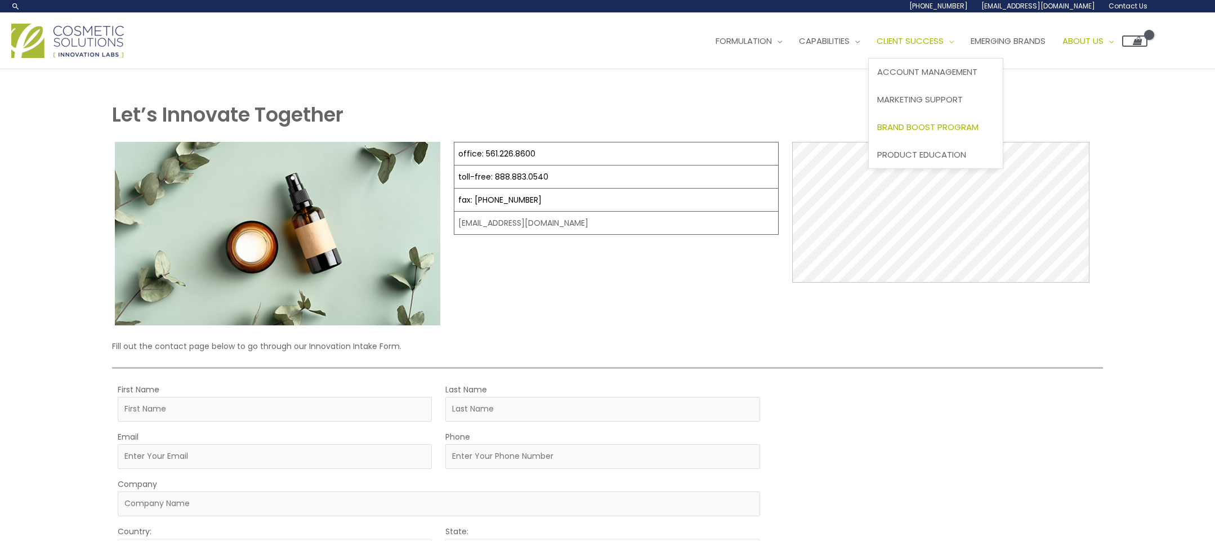
click at [877, 133] on span "Brand Boost Program" at bounding box center [927, 127] width 101 height 12
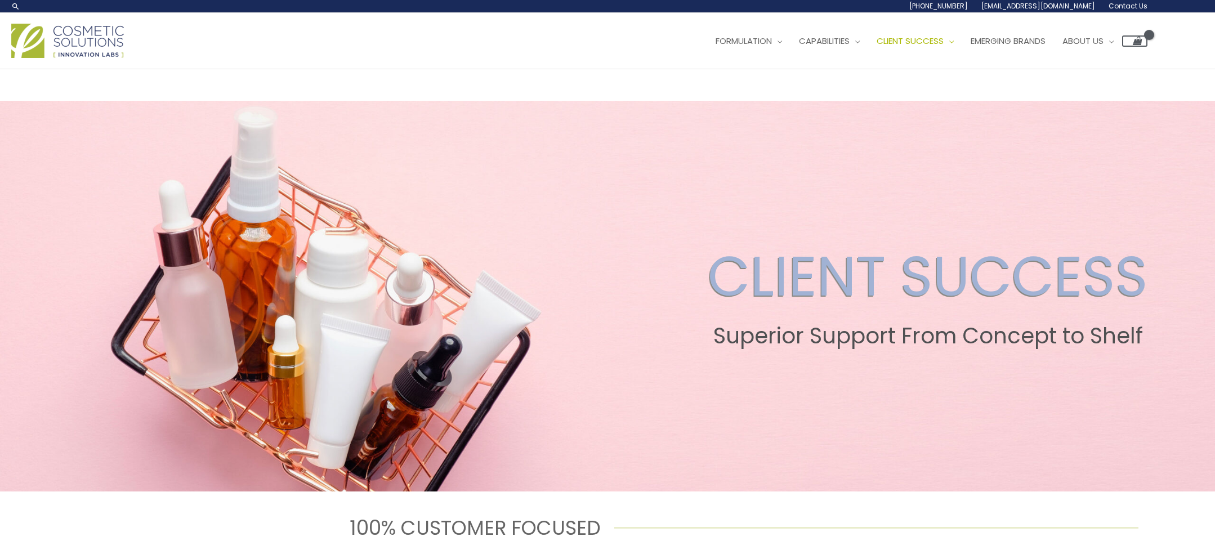
click at [707, 58] on ul "Formulation Menu Toggle Research and Innovation Market Ready Formulas Custom Fo…" at bounding box center [927, 41] width 440 height 34
